Goal: Information Seeking & Learning: Find specific fact

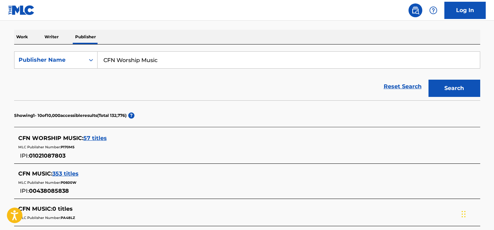
click at [26, 36] on p "Work" at bounding box center [22, 37] width 16 height 14
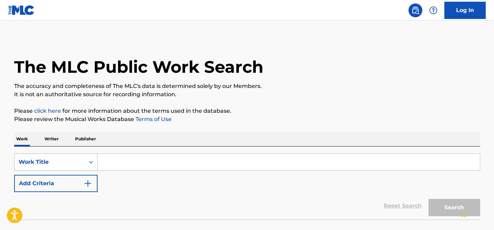
click at [58, 166] on div "Work Title" at bounding box center [56, 162] width 84 height 17
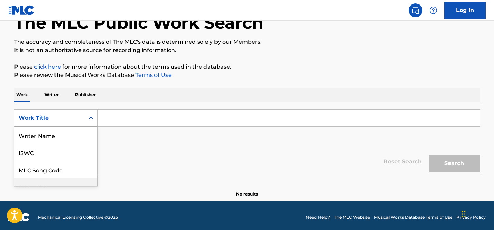
scroll to position [35, 0]
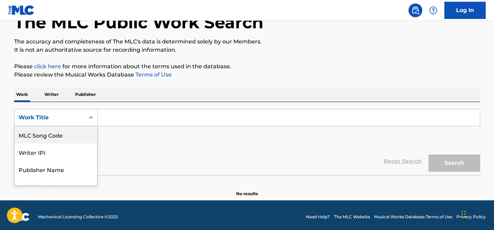
click at [51, 138] on div "MLC Song Code" at bounding box center [55, 134] width 83 height 17
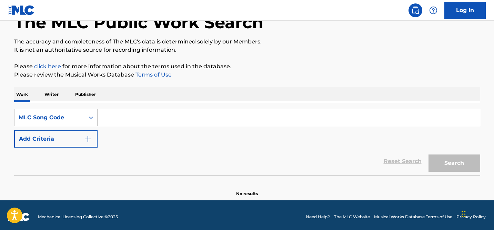
click at [110, 117] on input "Search Form" at bounding box center [289, 117] width 383 height 17
paste input "TC6VR8"
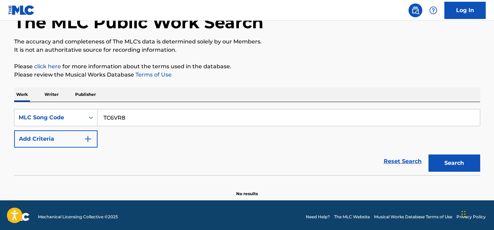
type input "TC6VR8"
click at [441, 167] on button "Search" at bounding box center [455, 163] width 52 height 17
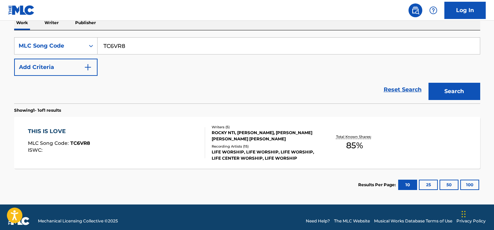
scroll to position [124, 0]
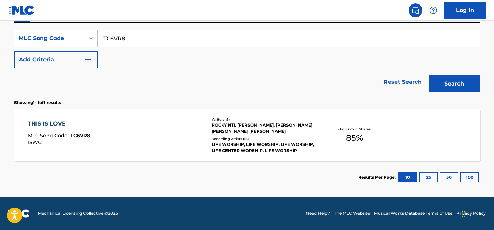
click at [85, 122] on div "THIS IS LOVE" at bounding box center [59, 124] width 62 height 8
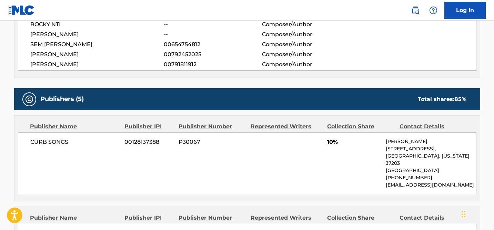
scroll to position [271, 0]
